Goal: Information Seeking & Learning: Understand process/instructions

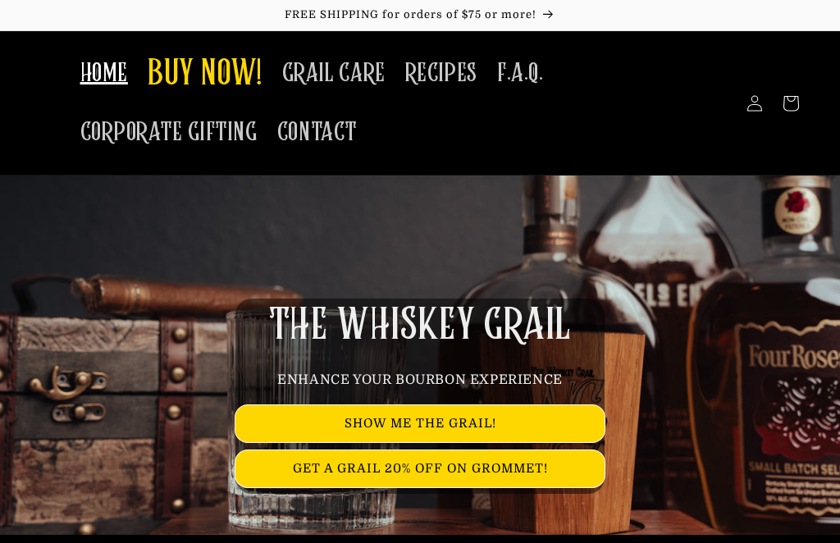
click at [338, 61] on span "GRAIL CARE" at bounding box center [333, 73] width 103 height 32
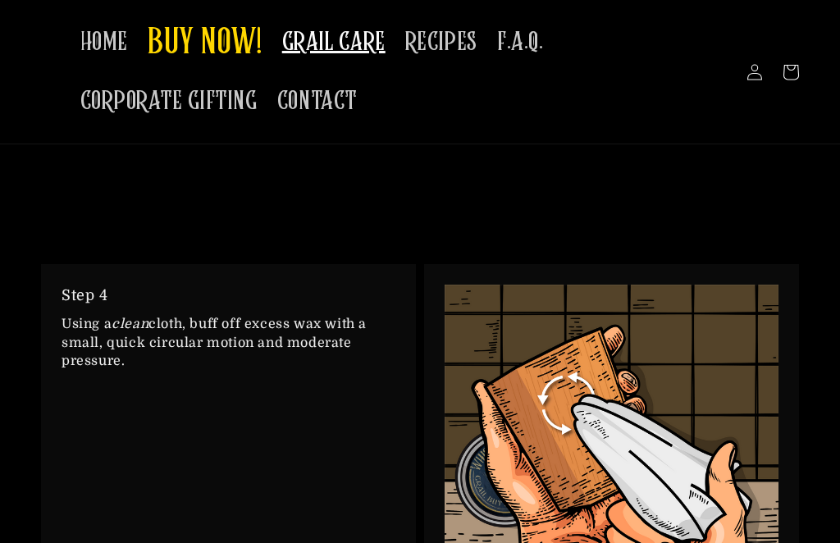
scroll to position [2674, 0]
